Goal: Navigation & Orientation: Find specific page/section

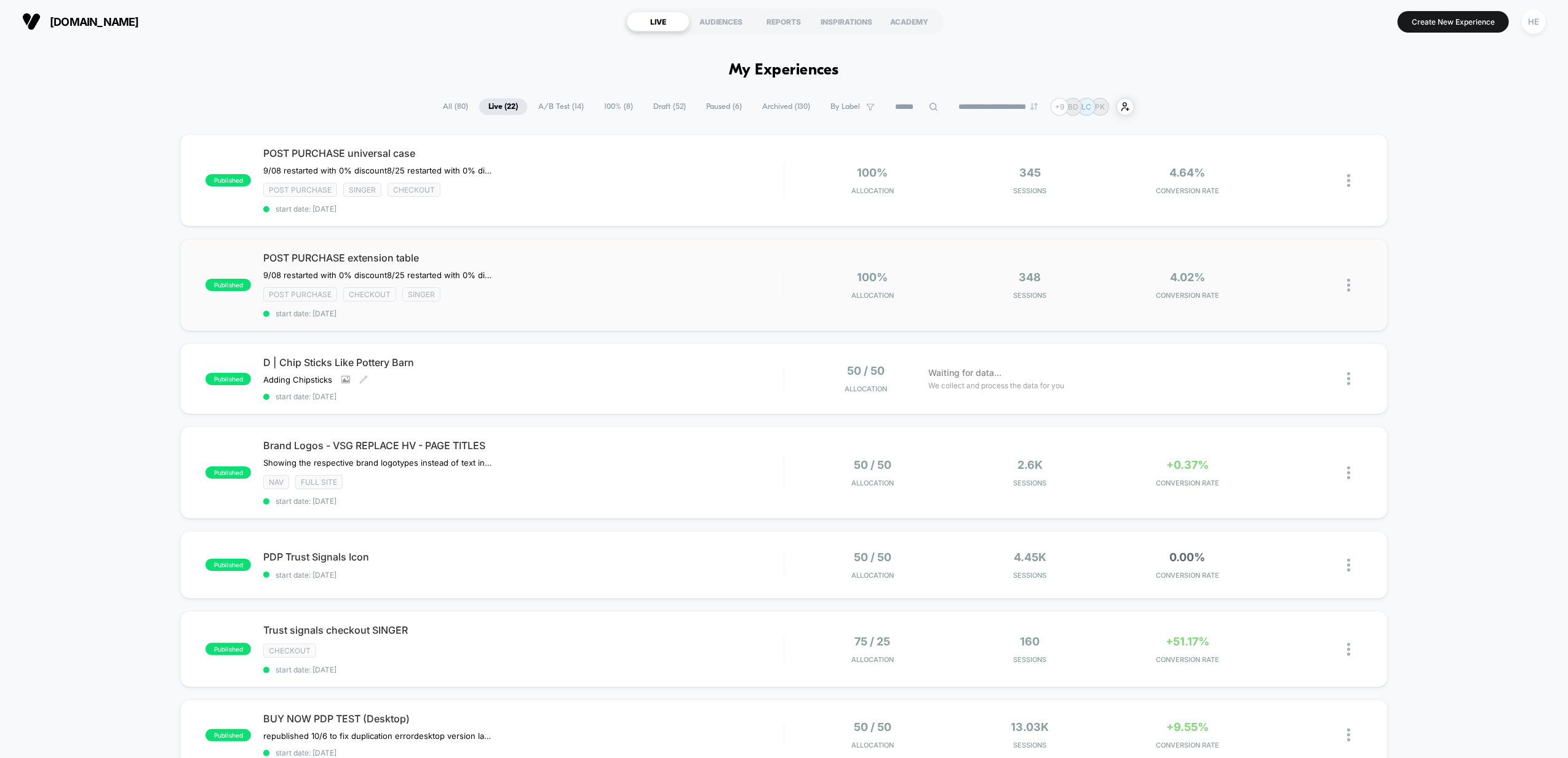
drag, startPoint x: 544, startPoint y: 370, endPoint x: 538, endPoint y: 315, distance: 55.3
click at [544, 370] on div "D | Chip Sticks Like Pottery Barn Adding Chipsticks Click to view images Click …" at bounding box center [524, 379] width 521 height 45
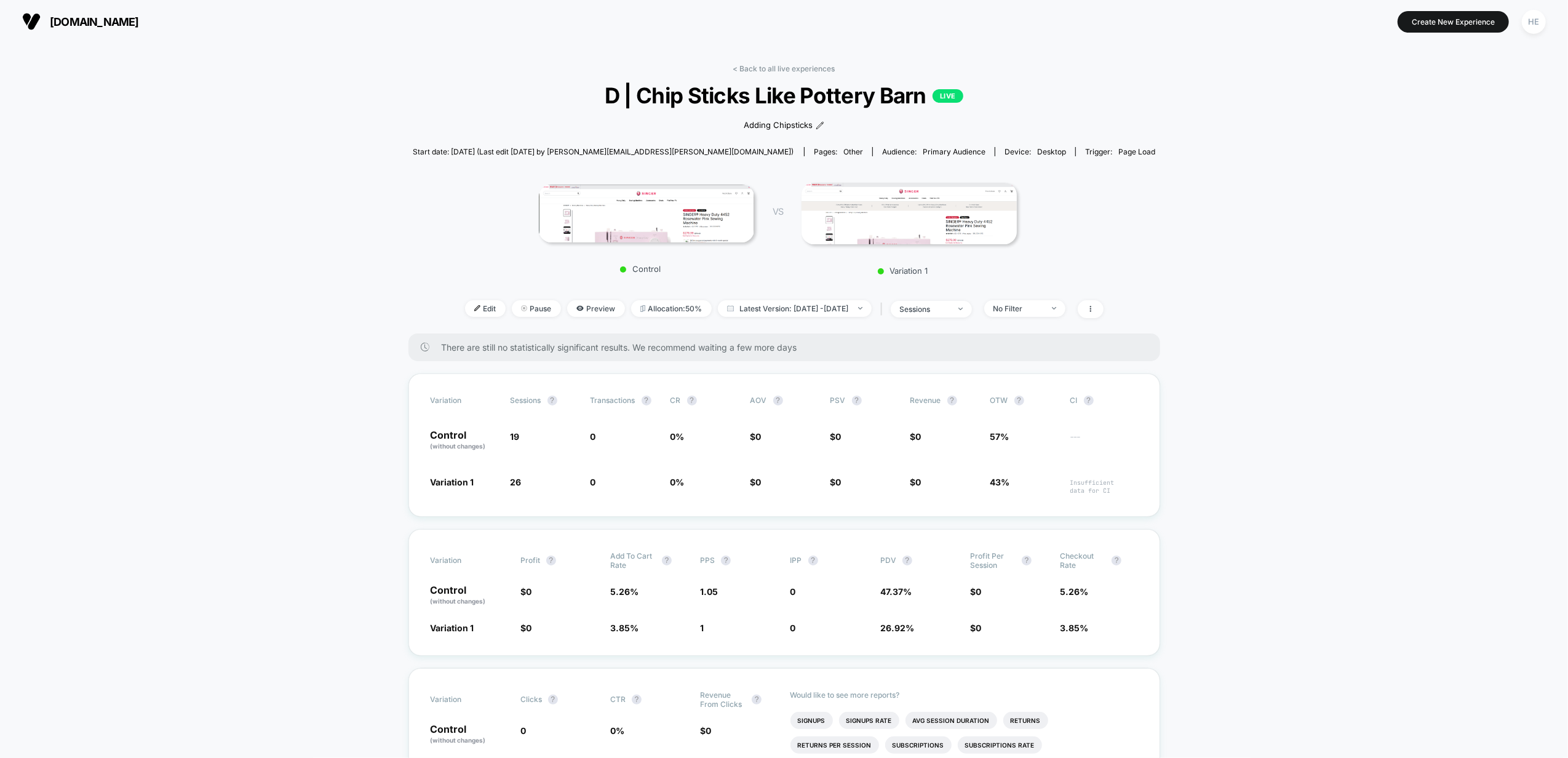
click at [760, 73] on div "< Back to all live experiences D | Chip Sticks Like Pottery Barn LIVE Adding Ch…" at bounding box center [784, 199] width 743 height 270
click at [760, 70] on link "< Back to all live experiences" at bounding box center [784, 69] width 102 height 9
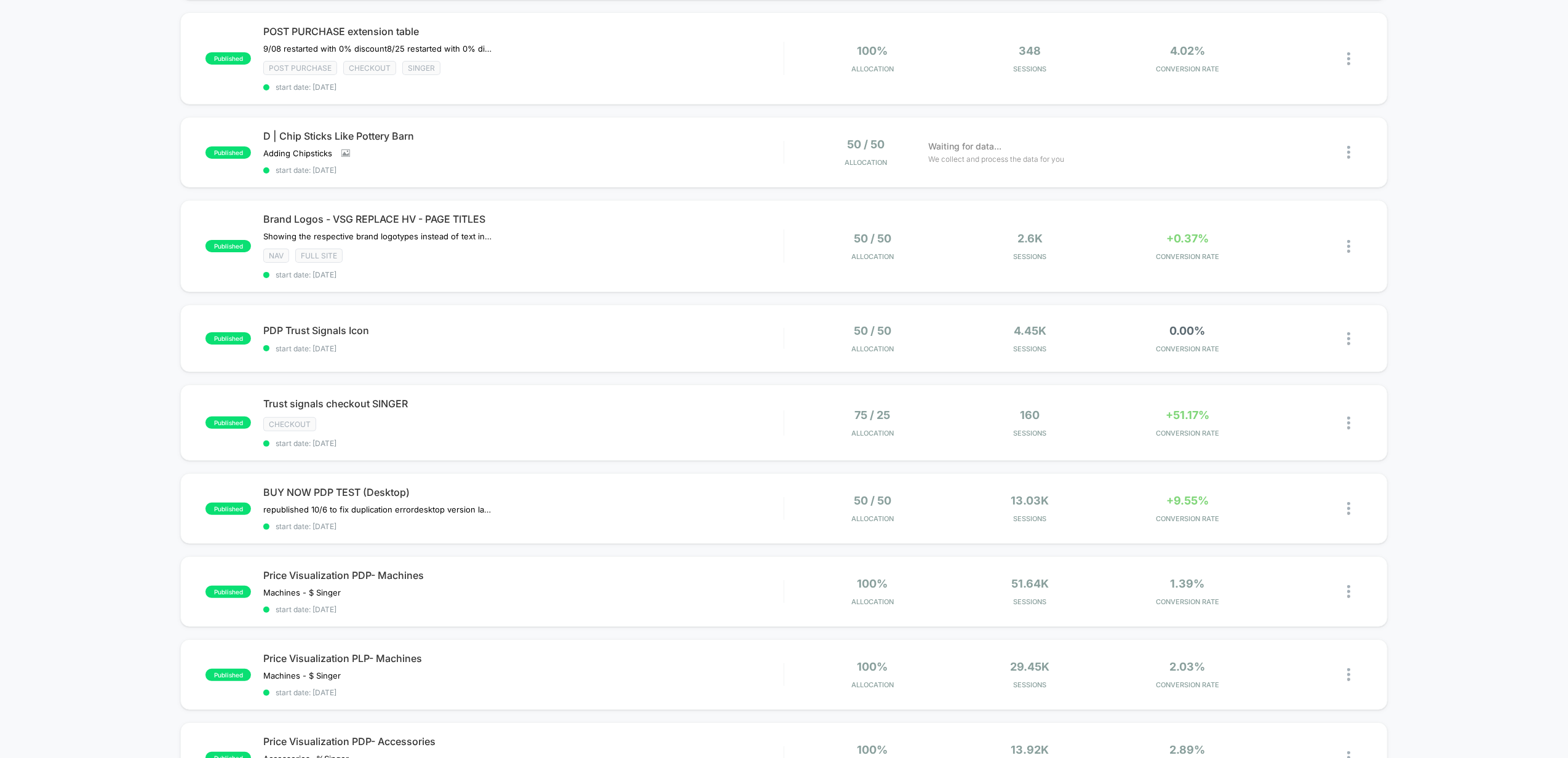
scroll to position [246, 0]
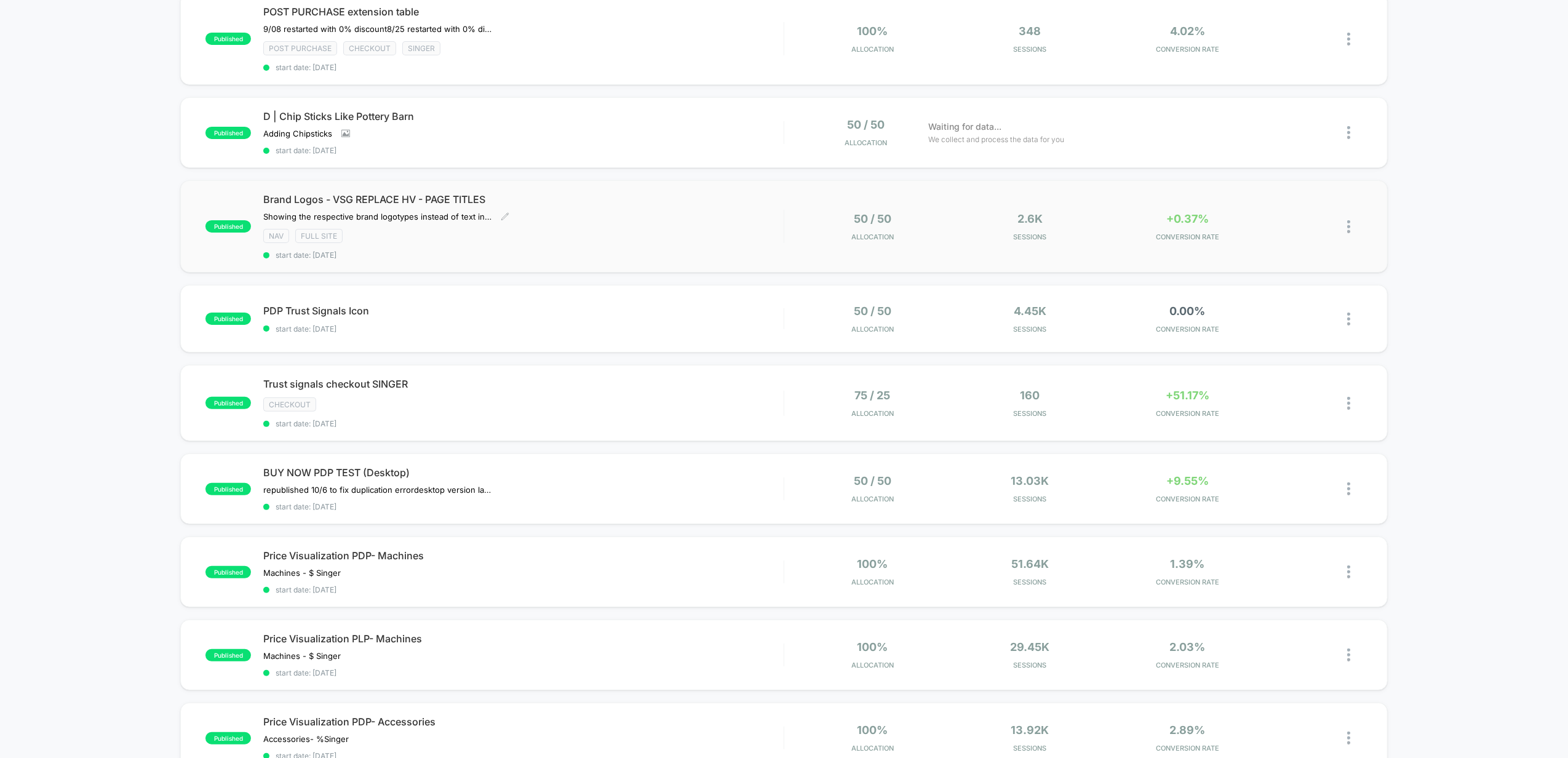
click at [598, 217] on div "﻿Showing the respective brand logotypes instead of text in tabs Click to edit e…" at bounding box center [445, 216] width 364 height 9
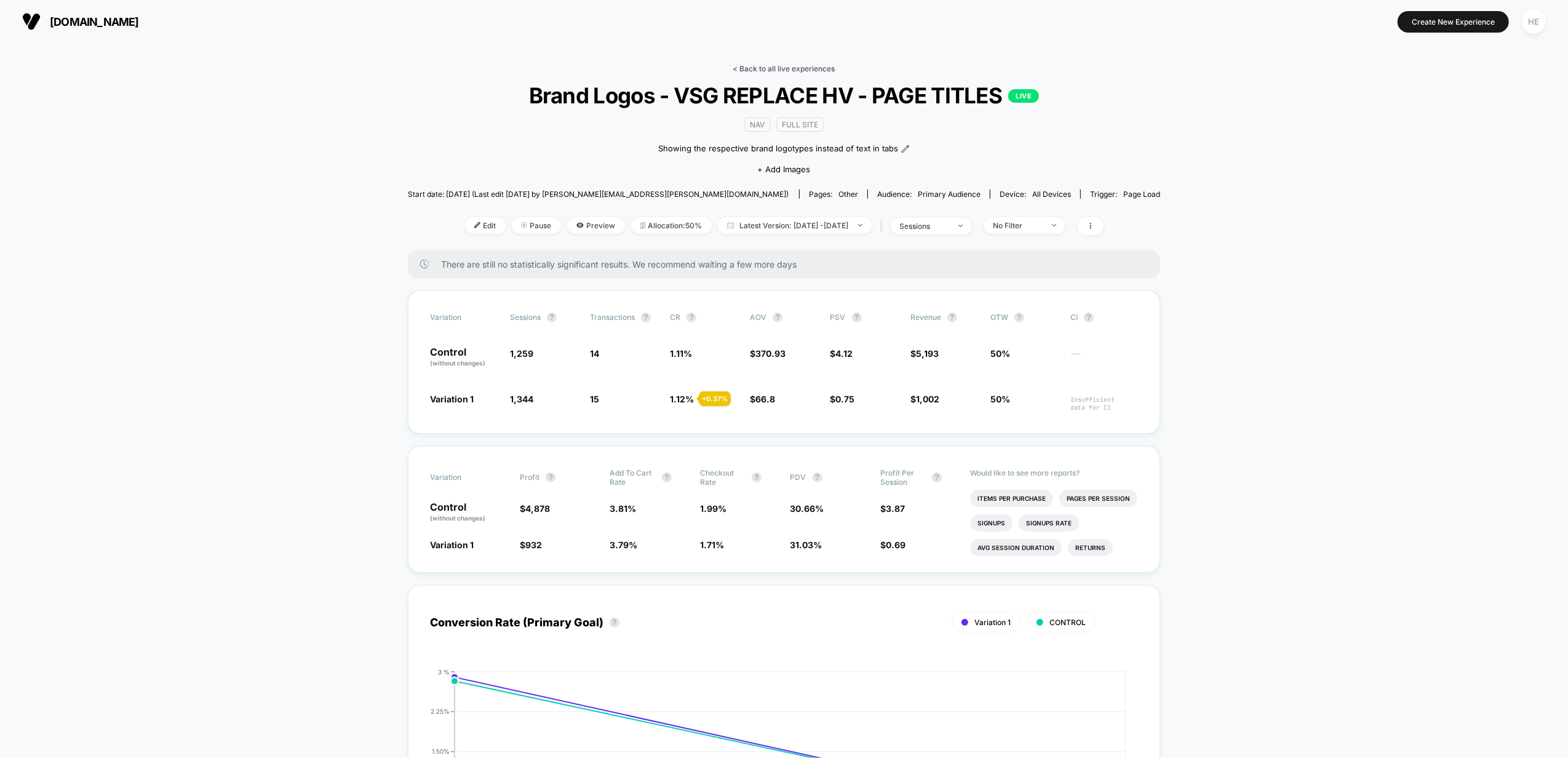
click at [791, 68] on link "< Back to all live experiences" at bounding box center [784, 69] width 102 height 9
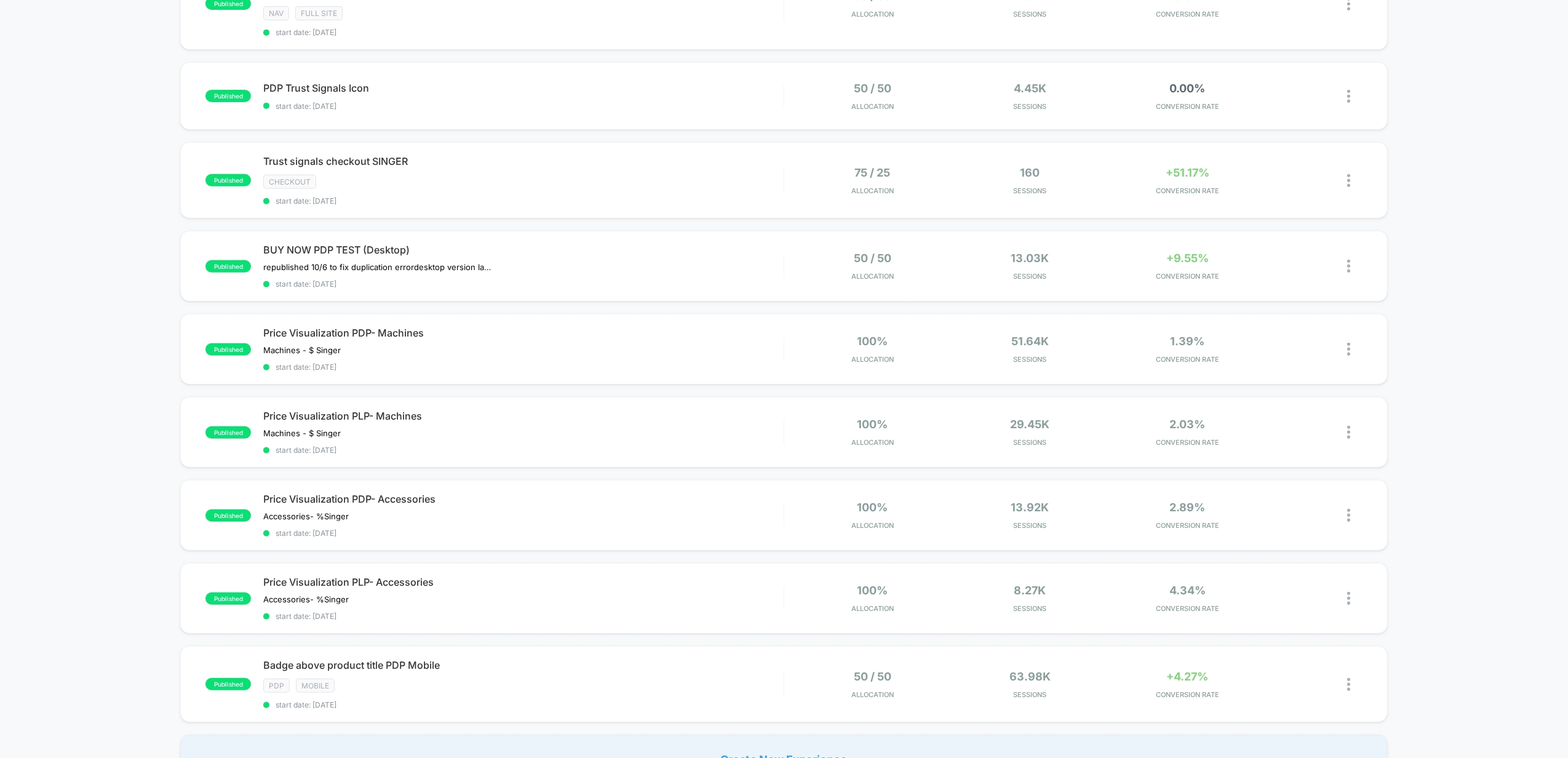
scroll to position [493, 0]
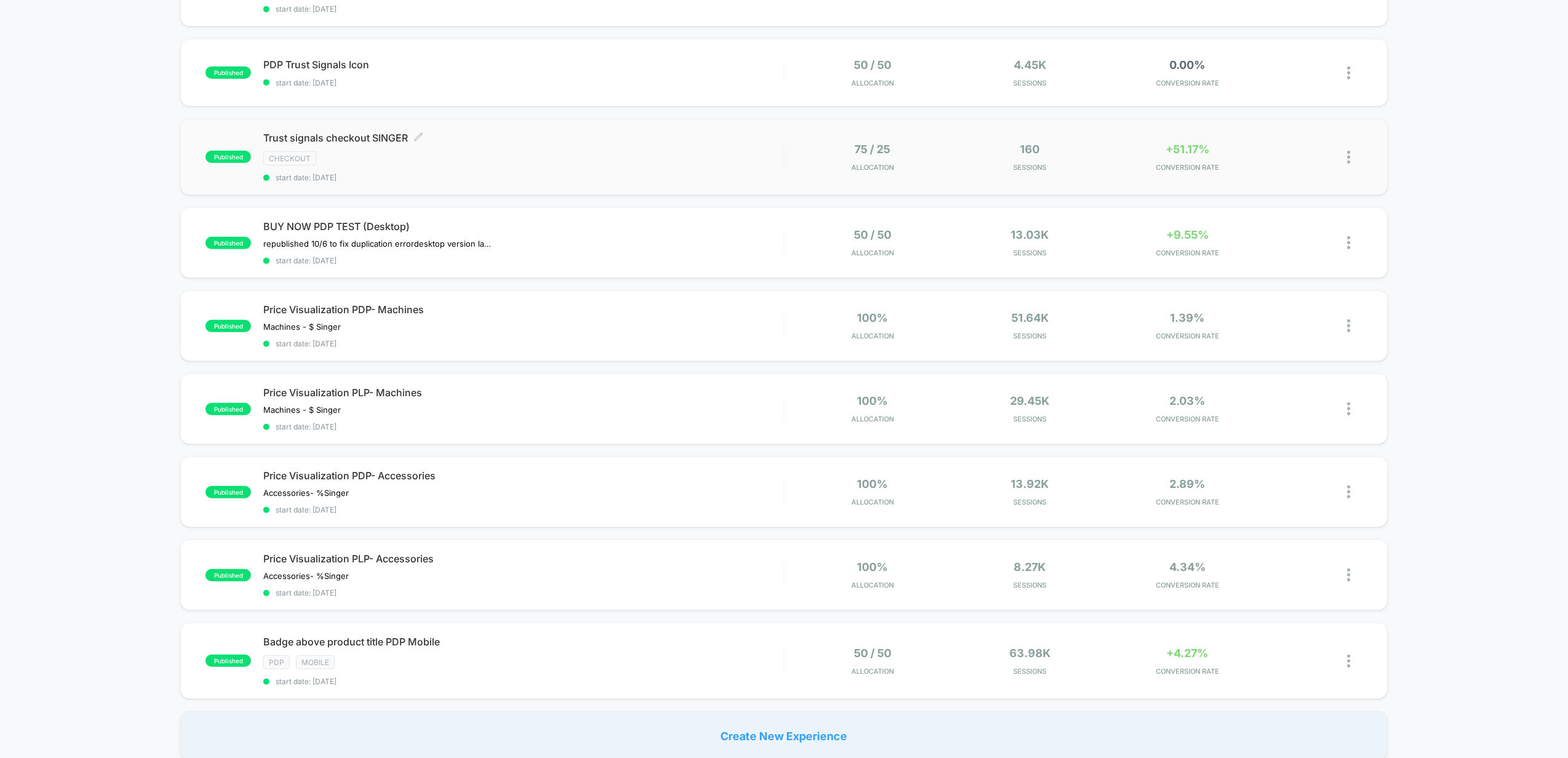
click at [668, 159] on div "checkout" at bounding box center [524, 158] width 521 height 14
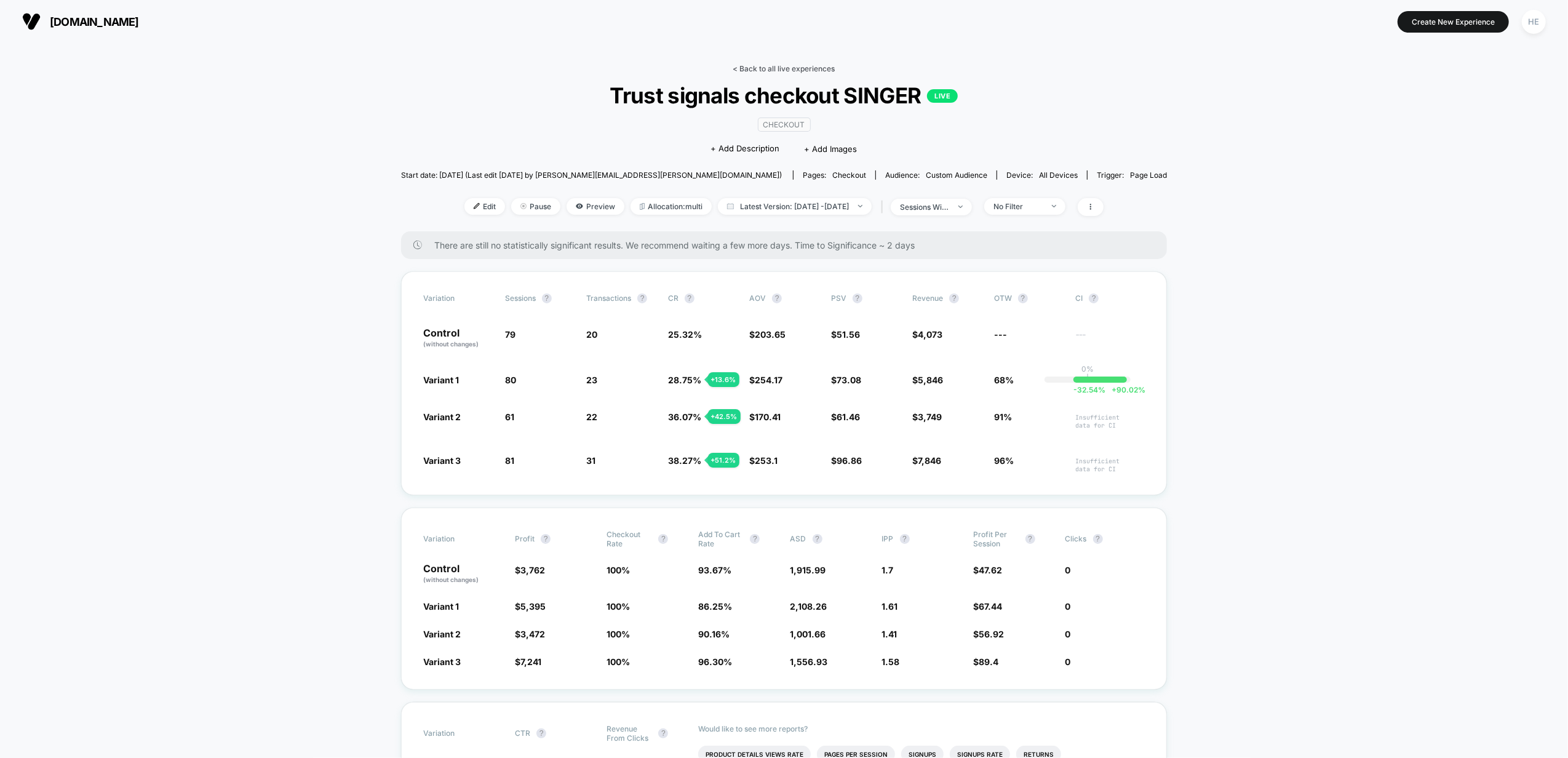
click at [749, 72] on link "< Back to all live experiences" at bounding box center [784, 69] width 102 height 9
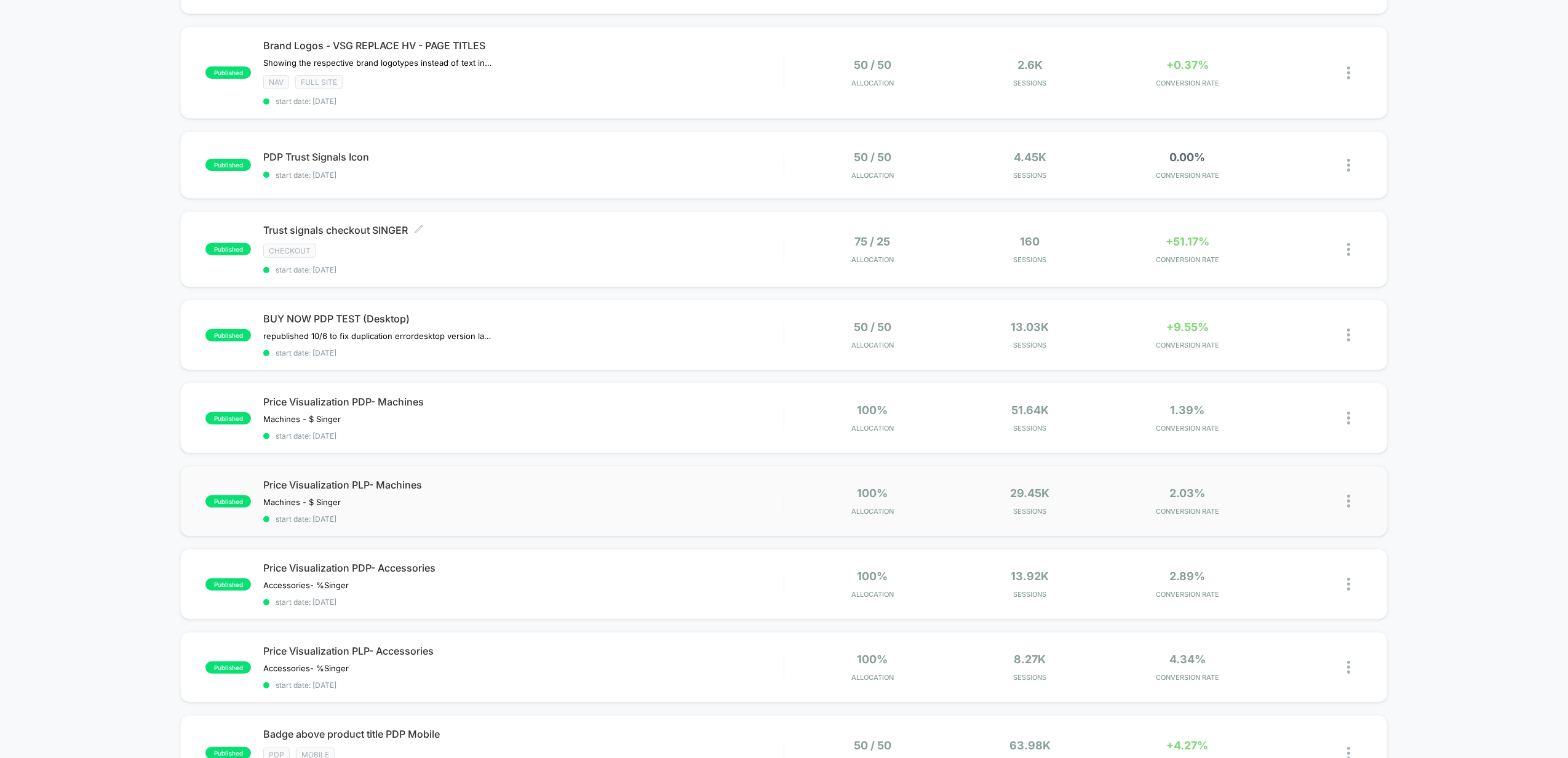
scroll to position [410, 0]
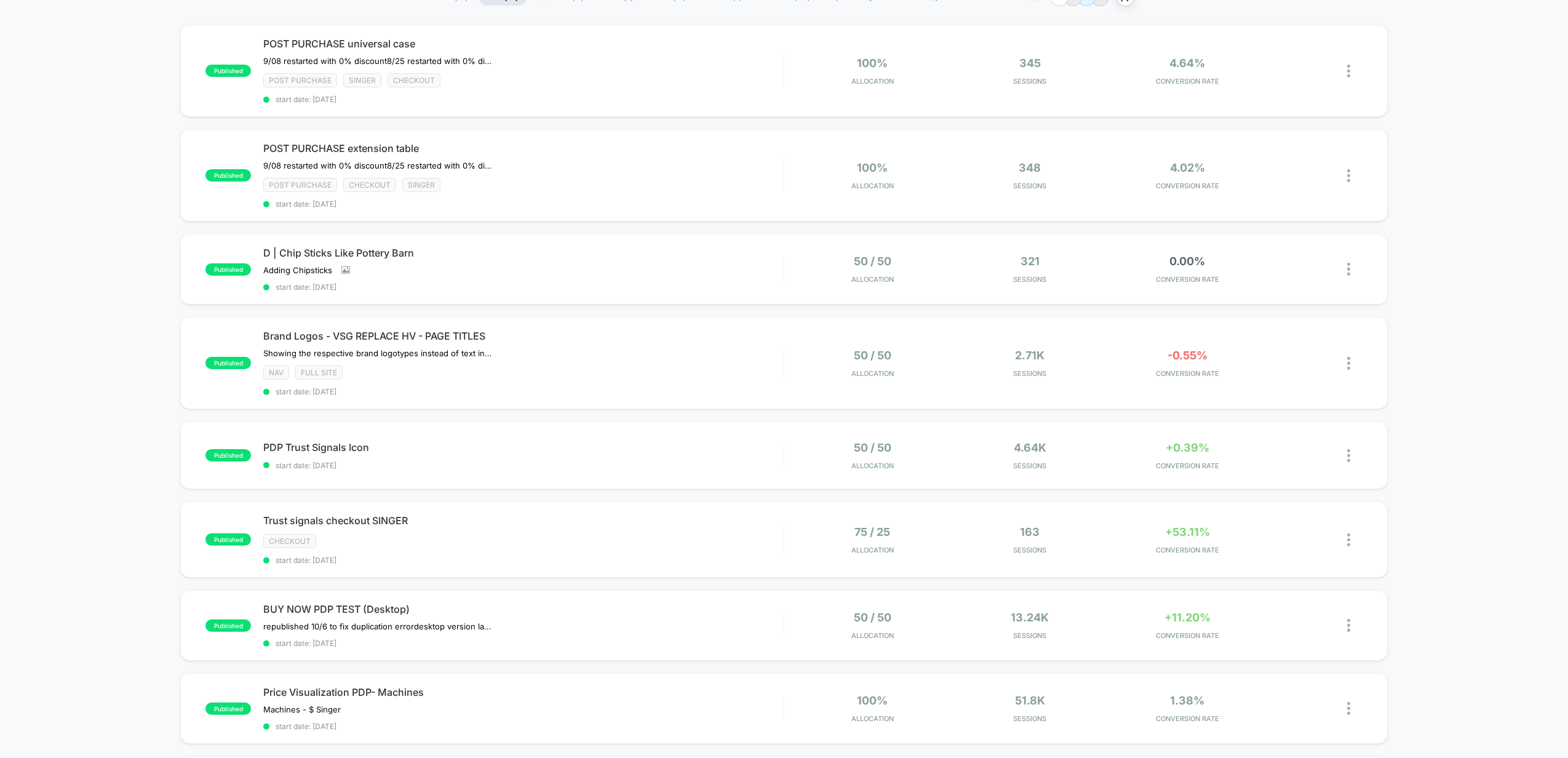
scroll to position [82, 0]
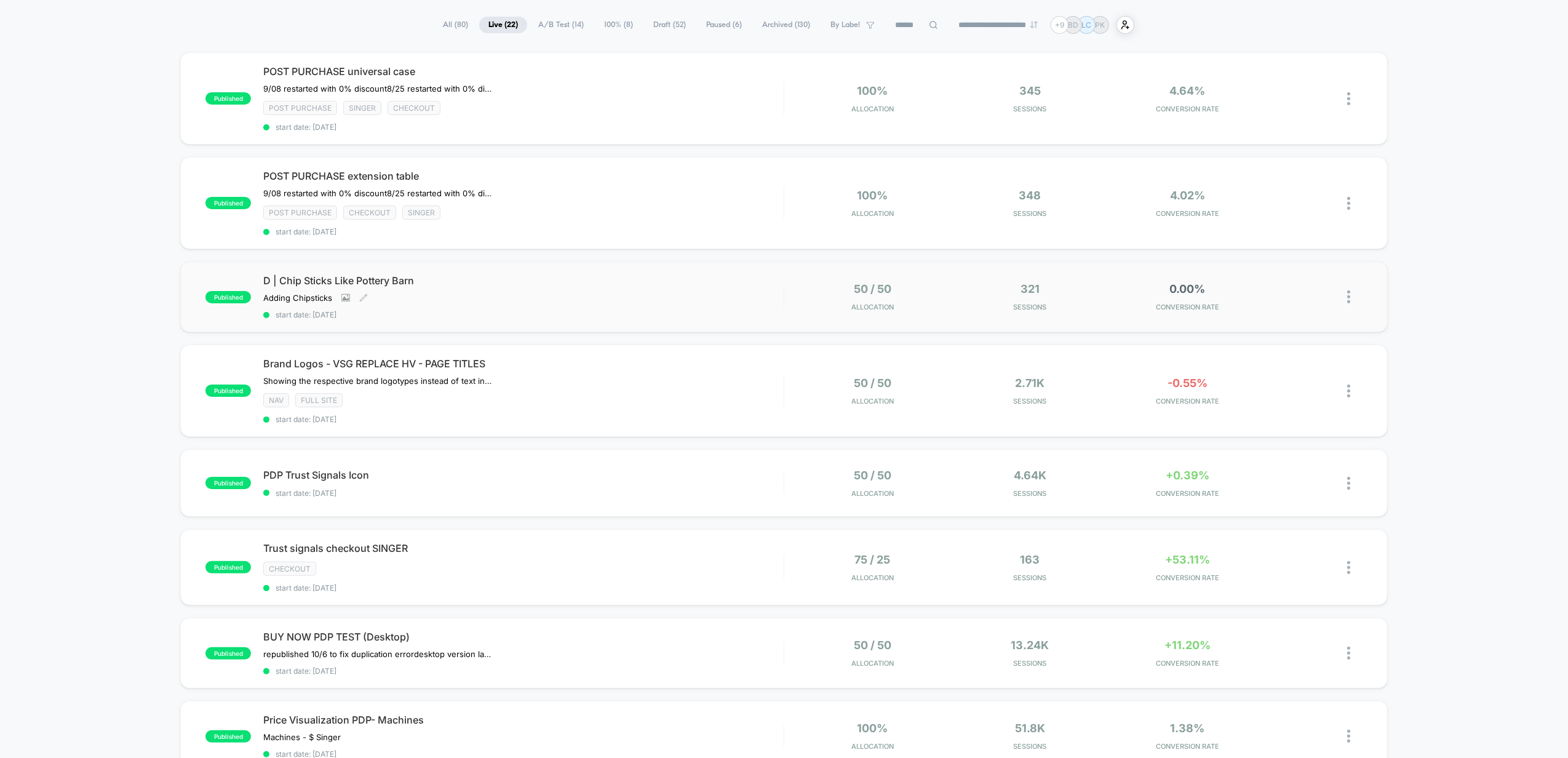
click at [615, 300] on div "Adding Chipsticks Click to view images Click to edit experience details Adding …" at bounding box center [445, 297] width 364 height 9
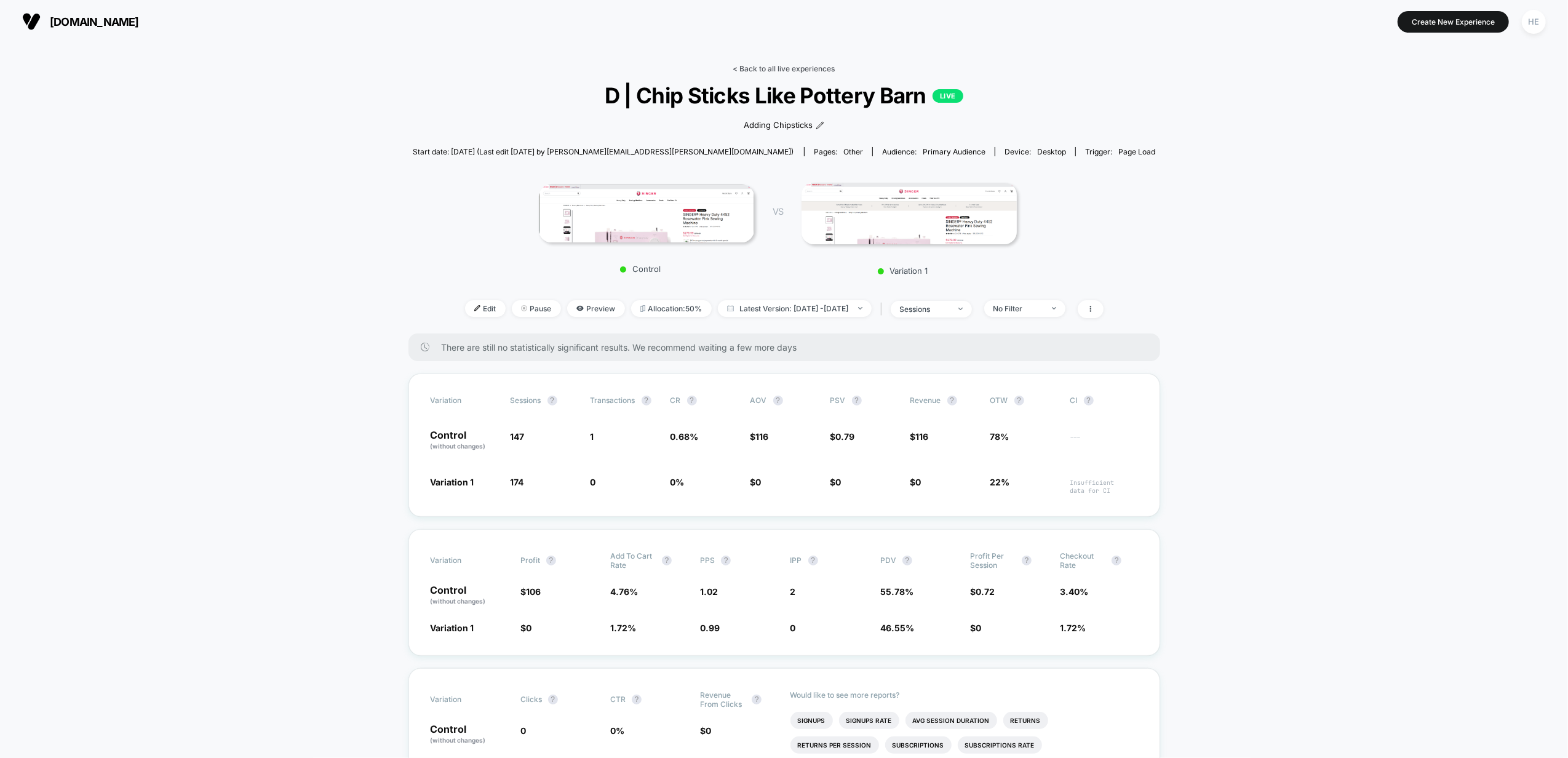
click at [781, 66] on link "< Back to all live experiences" at bounding box center [784, 69] width 102 height 9
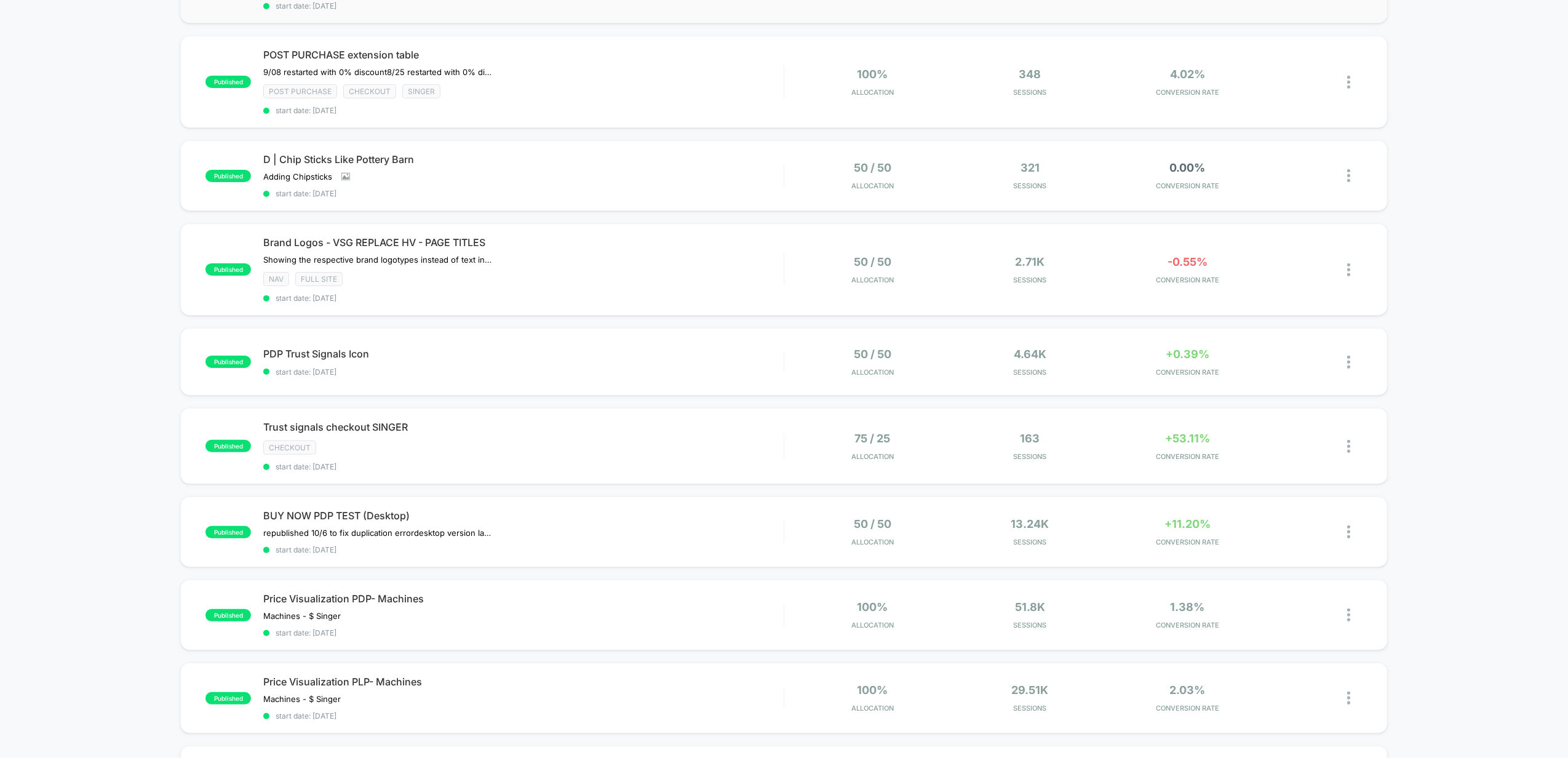
scroll to position [82, 0]
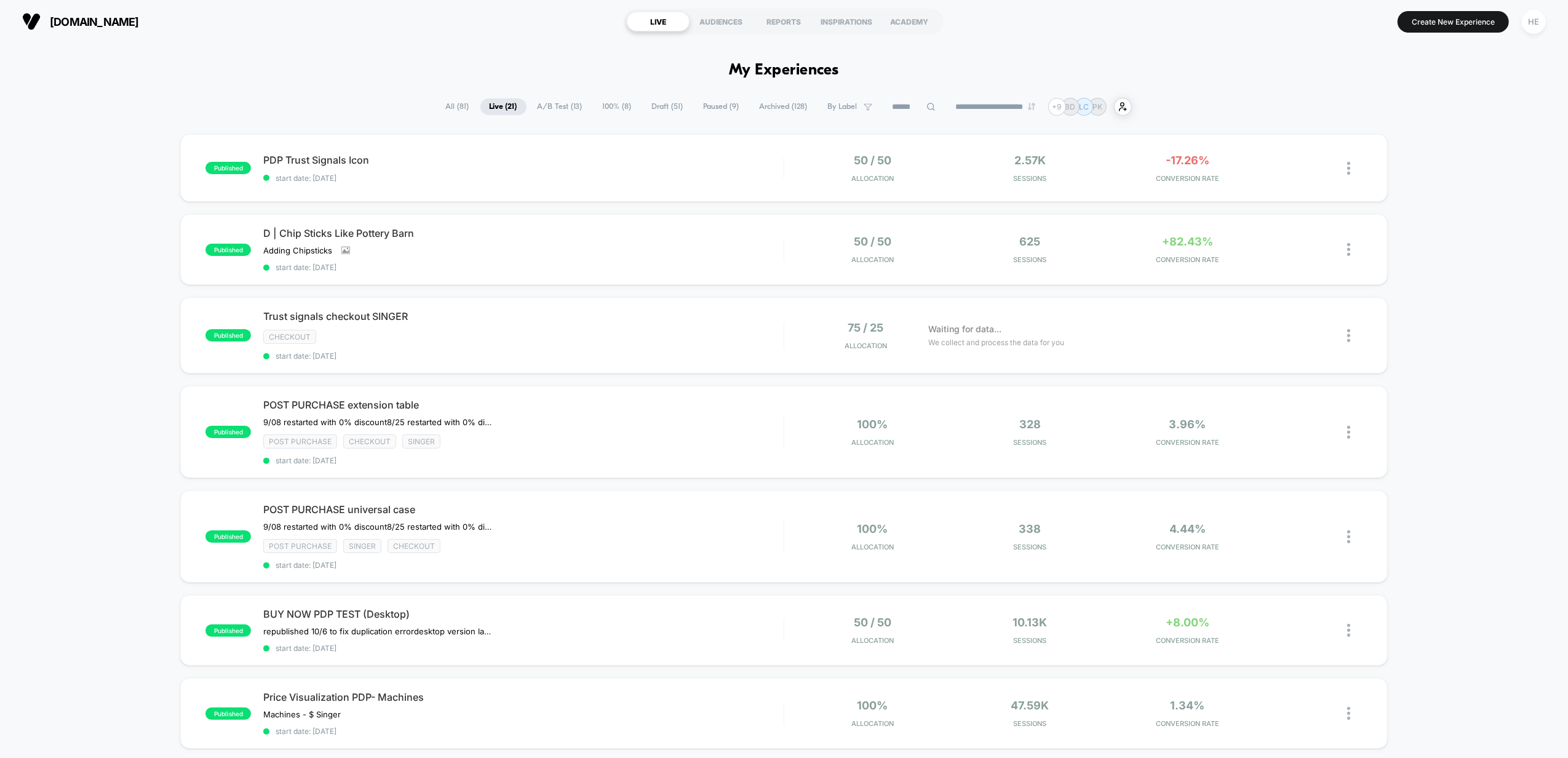
click at [151, 166] on div "published PDP Trust Signals Icon start date: 2025-10-08 50 / 50 Allocation 2.57…" at bounding box center [784, 685] width 1568 height 1103
